Goal: Task Accomplishment & Management: Manage account settings

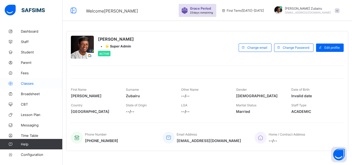
click at [27, 87] on link "Classes" at bounding box center [31, 83] width 63 height 10
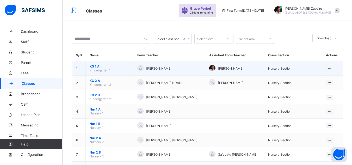
click at [93, 67] on span "KG 1 A" at bounding box center [110, 66] width 40 height 4
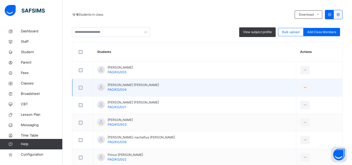
scroll to position [104, 0]
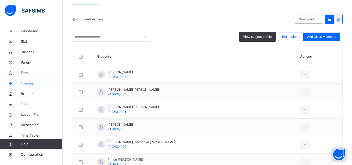
click at [32, 83] on span "Classes" at bounding box center [42, 83] width 42 height 5
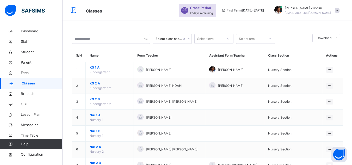
click at [95, 84] on span "KG 2 A" at bounding box center [110, 83] width 40 height 5
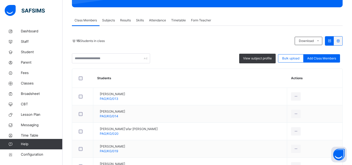
scroll to position [100, 0]
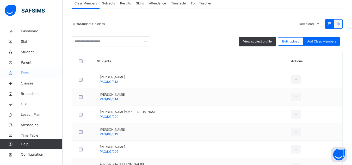
click at [30, 72] on span "Fees" at bounding box center [42, 72] width 42 height 5
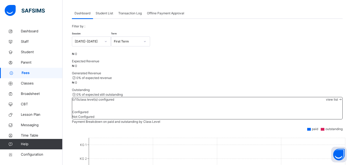
scroll to position [26, 0]
click at [103, 15] on span "Student List" at bounding box center [104, 13] width 17 height 5
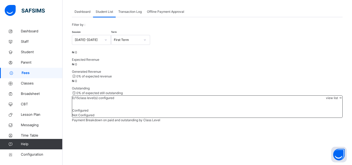
scroll to position [25, 0]
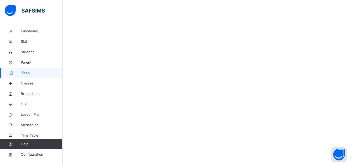
scroll to position [142, 0]
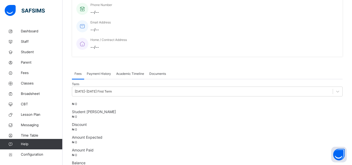
scroll to position [184, 0]
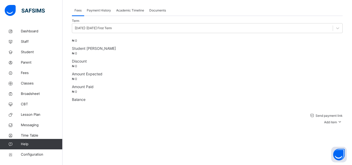
click at [315, 114] on span "Send payment link" at bounding box center [329, 116] width 28 height 4
click at [342, 119] on icon at bounding box center [340, 121] width 6 height 5
click at [334, 139] on div "Special bill" at bounding box center [329, 141] width 21 height 5
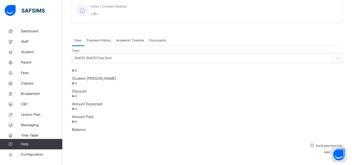
scroll to position [153, 0]
click at [133, 39] on span "Academic Timeline" at bounding box center [130, 41] width 28 height 5
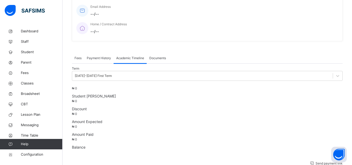
click at [158, 56] on span "Documents" at bounding box center [157, 58] width 17 height 5
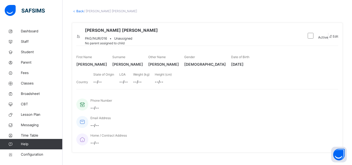
scroll to position [0, 0]
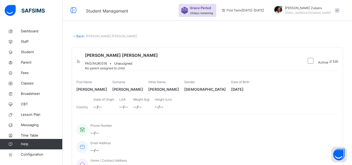
click at [80, 36] on link "Back" at bounding box center [80, 36] width 8 height 4
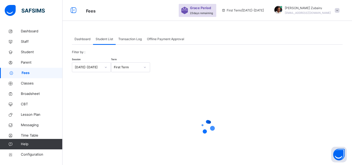
click at [138, 39] on span "Transaction Log" at bounding box center [129, 39] width 23 height 5
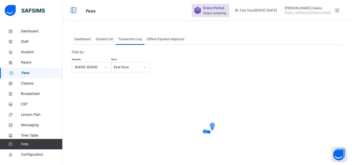
click at [160, 38] on span "Offline Payment Approval" at bounding box center [165, 39] width 37 height 5
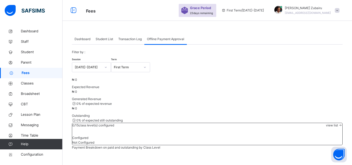
click at [83, 38] on span "Dashboard" at bounding box center [83, 39] width 16 height 5
click at [113, 40] on span "Student List" at bounding box center [104, 39] width 17 height 5
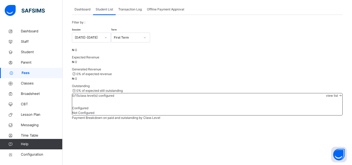
scroll to position [32, 0]
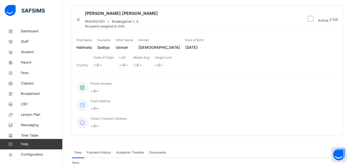
scroll to position [30, 0]
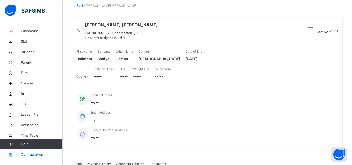
click at [36, 153] on span "Configuration" at bounding box center [41, 154] width 41 height 5
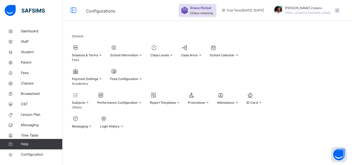
click at [143, 67] on div at bounding box center [126, 71] width 32 height 8
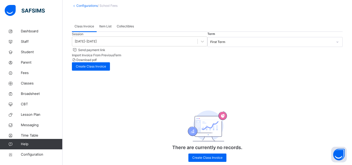
click at [131, 27] on span "Collectibles" at bounding box center [125, 26] width 17 height 5
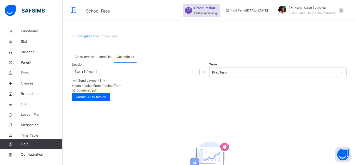
type input "**********"
click at [81, 58] on span "Class Invoice" at bounding box center [85, 56] width 20 height 5
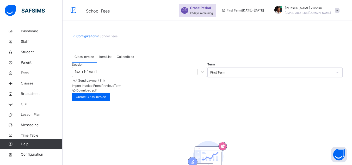
click at [125, 56] on span "Collectibles" at bounding box center [125, 56] width 17 height 5
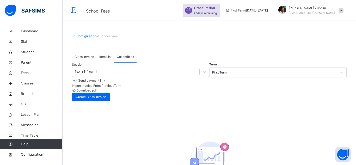
click at [105, 60] on div "Item List" at bounding box center [105, 57] width 17 height 10
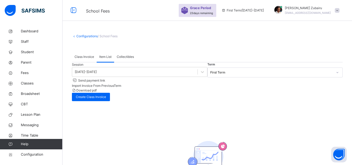
click at [86, 58] on span "Class Invoice" at bounding box center [85, 56] width 20 height 5
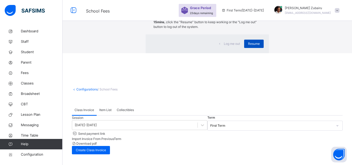
click at [244, 48] on div "Resume" at bounding box center [254, 44] width 20 height 8
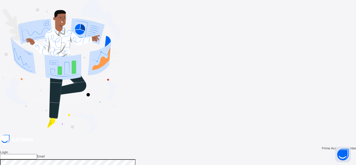
type input "**********"
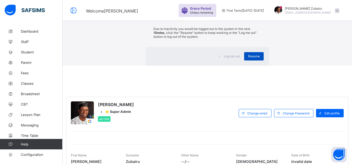
click at [248, 58] on span "Resume" at bounding box center [254, 56] width 12 height 4
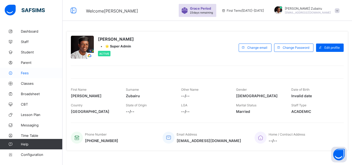
click at [42, 75] on link "Fees" at bounding box center [31, 73] width 63 height 10
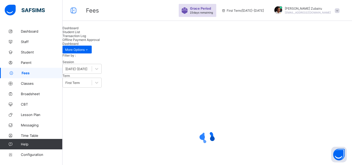
click at [80, 34] on span "Student List" at bounding box center [71, 32] width 17 height 4
click at [78, 30] on span "Dashboard" at bounding box center [71, 28] width 16 height 4
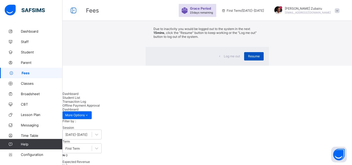
click at [244, 60] on div "Resume" at bounding box center [254, 56] width 20 height 8
